Goal: Information Seeking & Learning: Learn about a topic

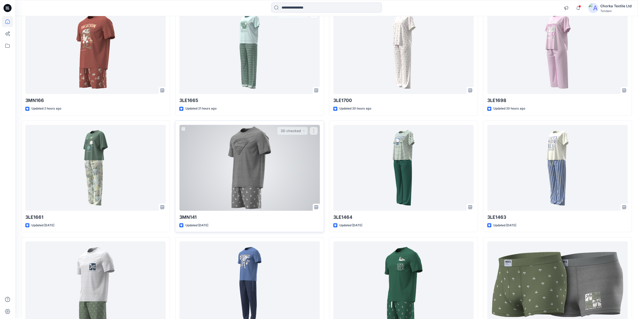
scroll to position [301, 0]
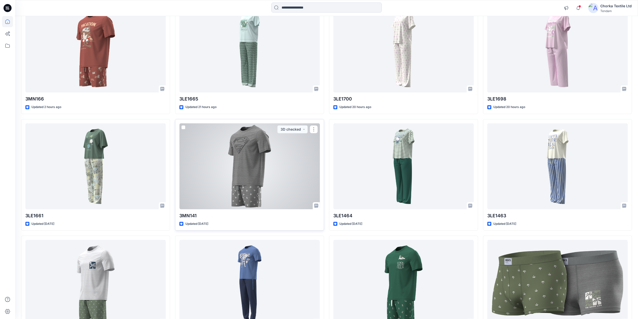
click at [248, 174] on div at bounding box center [249, 166] width 140 height 86
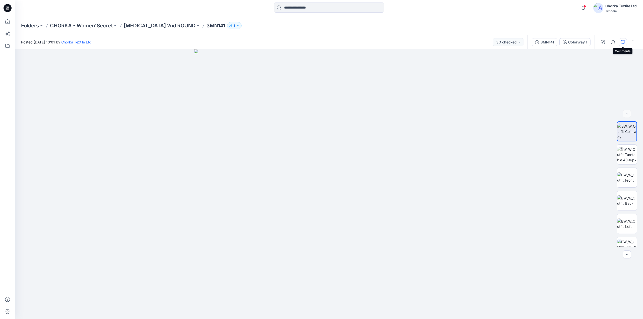
click at [624, 41] on icon "button" at bounding box center [623, 42] width 4 height 4
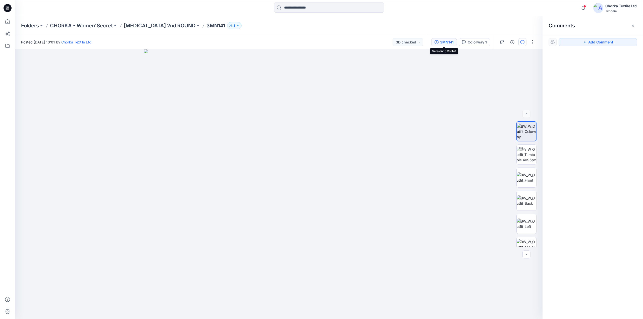
click at [447, 42] on div "3MN141" at bounding box center [447, 42] width 14 height 6
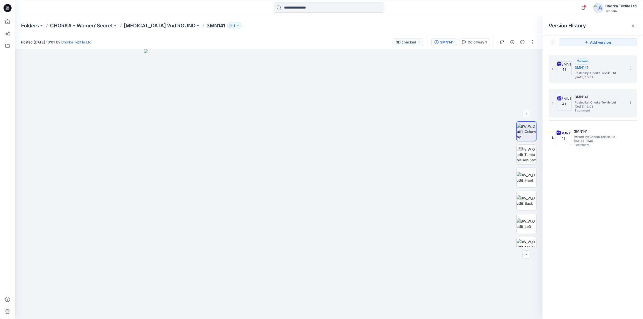
click at [595, 107] on span "[DATE] 13:01" at bounding box center [600, 107] width 50 height 4
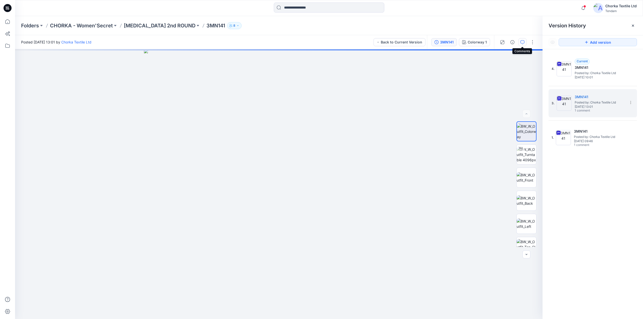
click at [522, 42] on icon "button" at bounding box center [523, 42] width 2 height 0
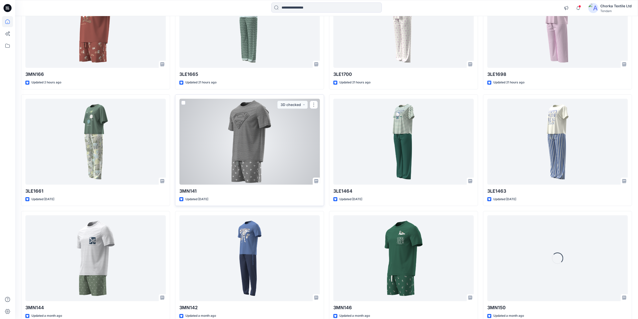
scroll to position [368, 0]
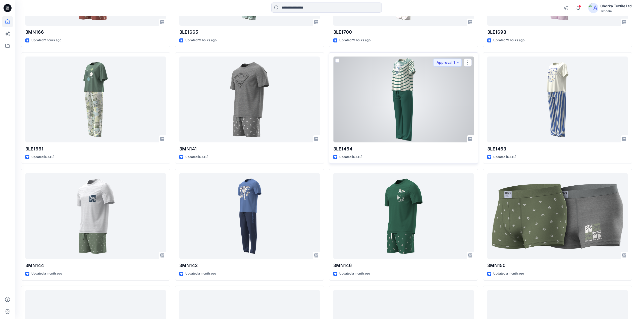
click at [414, 104] on div at bounding box center [403, 100] width 140 height 86
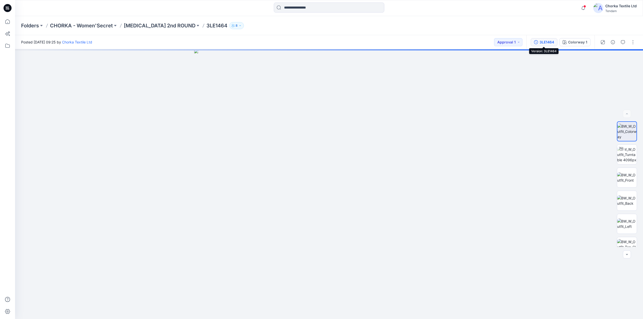
click at [546, 43] on div "3LE1464" at bounding box center [546, 42] width 15 height 6
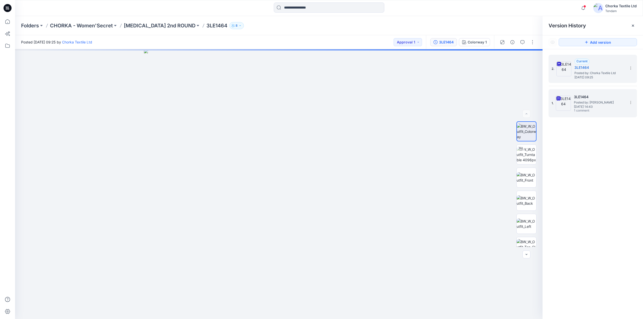
click at [592, 105] on span "[DATE] 14:43" at bounding box center [599, 107] width 50 height 4
click at [521, 39] on button "button" at bounding box center [522, 42] width 8 height 8
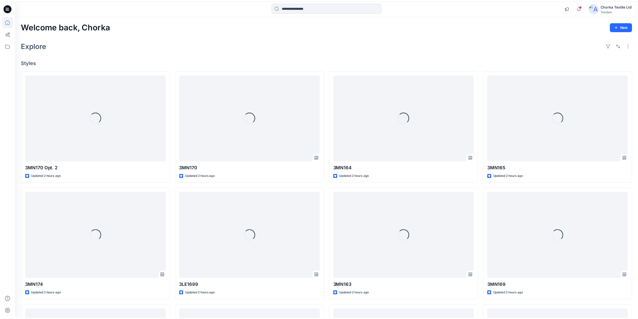
scroll to position [368, 0]
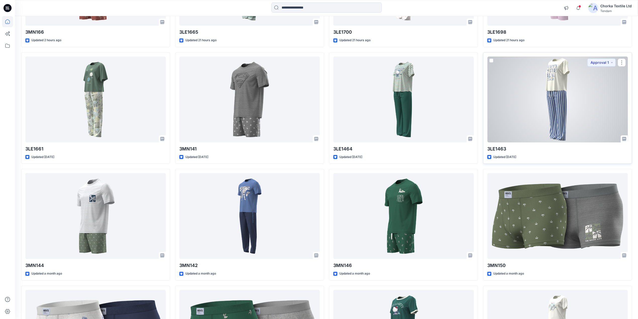
click at [541, 93] on div at bounding box center [557, 100] width 140 height 86
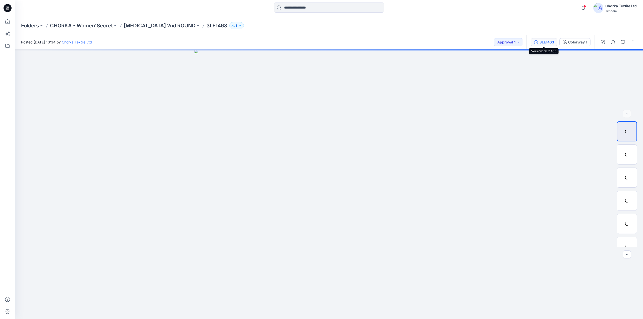
click at [547, 40] on div "3LE1463" at bounding box center [546, 42] width 15 height 6
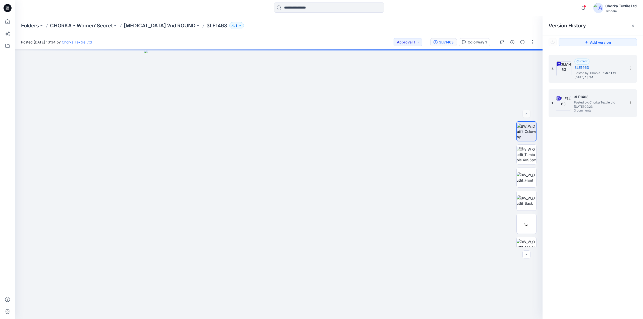
click at [595, 101] on span "Posted by: Chorka Textile Ltd" at bounding box center [599, 102] width 50 height 5
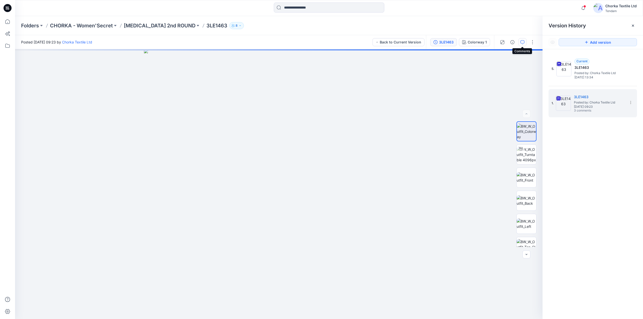
click at [522, 41] on icon "button" at bounding box center [522, 42] width 4 height 4
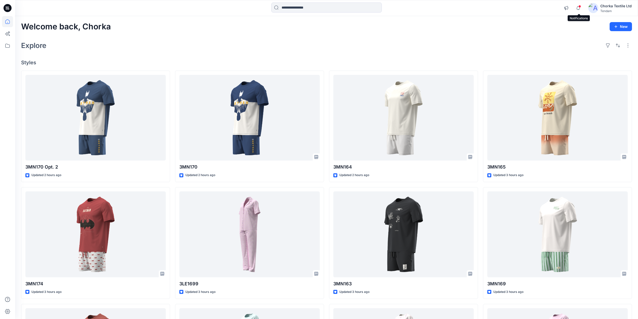
click at [580, 5] on span at bounding box center [579, 6] width 3 height 3
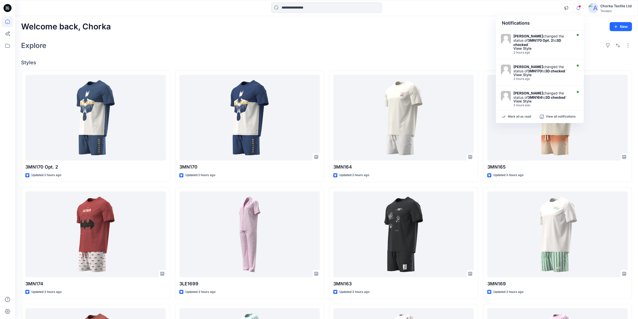
click at [470, 40] on div "Explore" at bounding box center [326, 45] width 611 height 12
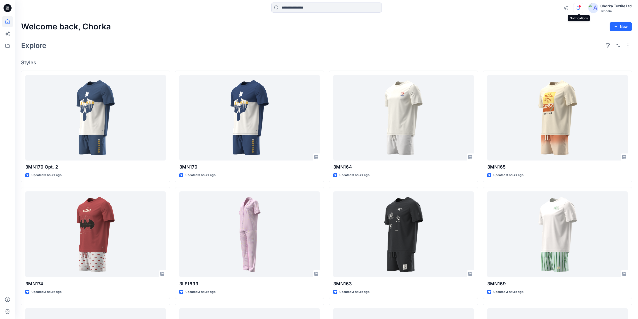
click at [579, 8] on icon "button" at bounding box center [578, 8] width 10 height 10
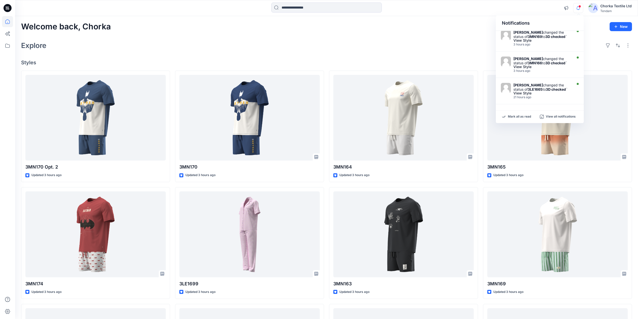
scroll to position [195, 0]
click at [456, 45] on div "Explore" at bounding box center [326, 45] width 611 height 12
